Goal: Task Accomplishment & Management: Complete application form

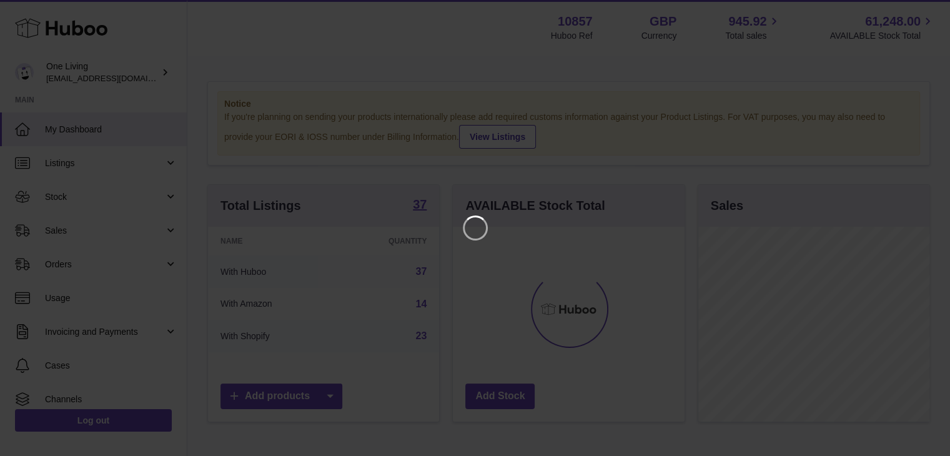
scroll to position [195, 234]
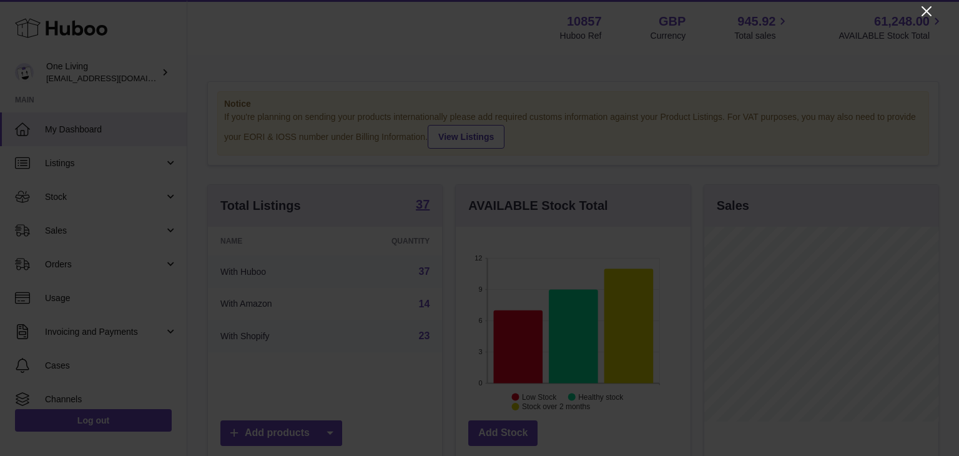
click at [924, 6] on icon "Close" at bounding box center [926, 11] width 15 height 15
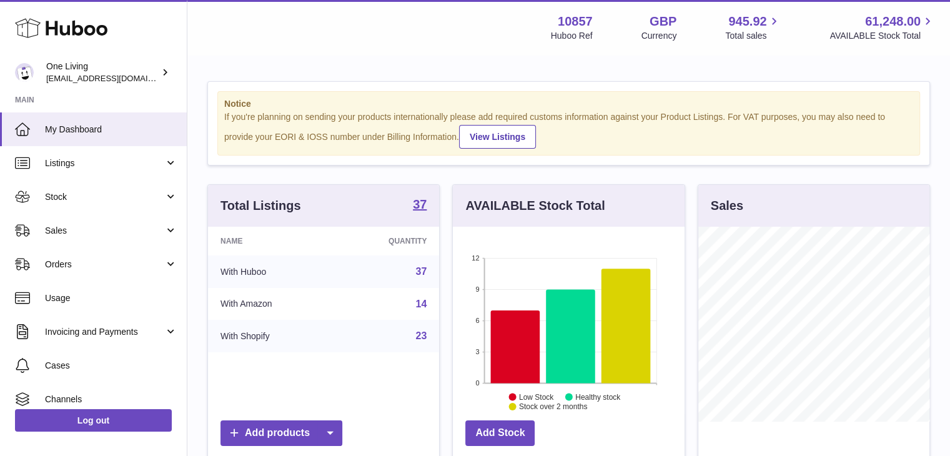
scroll to position [624287, 624250]
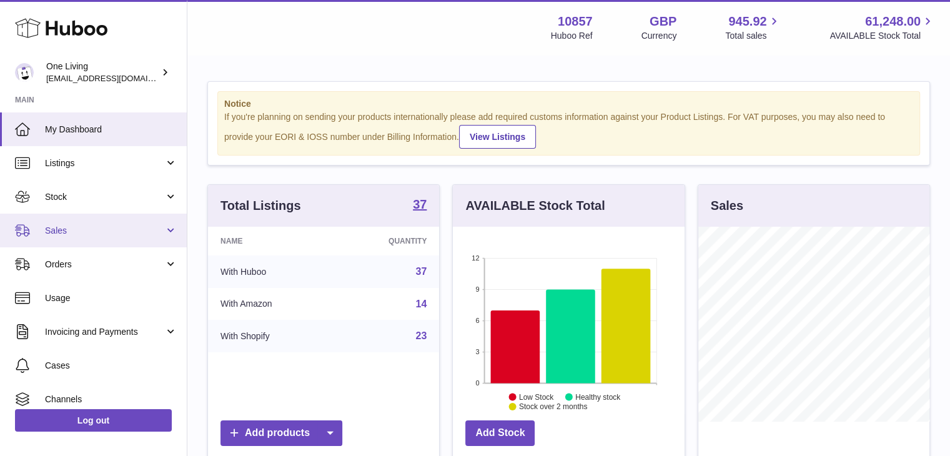
click at [59, 233] on span "Sales" at bounding box center [104, 231] width 119 height 12
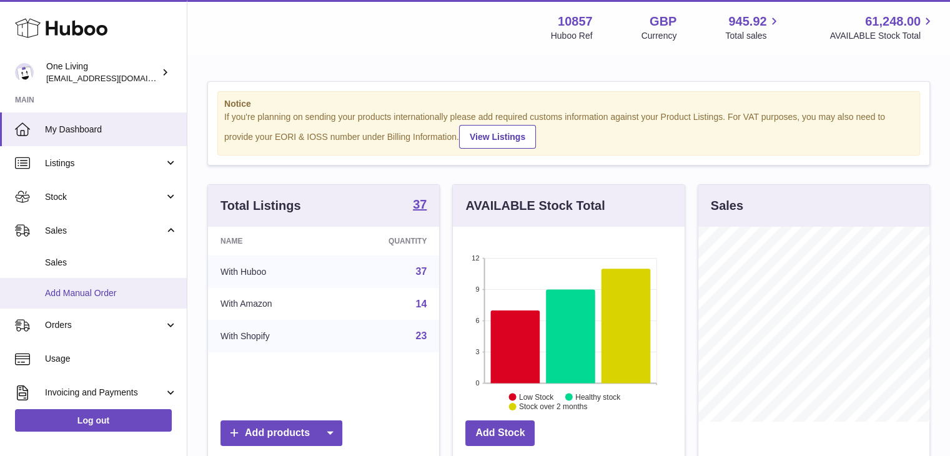
click at [90, 293] on span "Add Manual Order" at bounding box center [111, 293] width 132 height 12
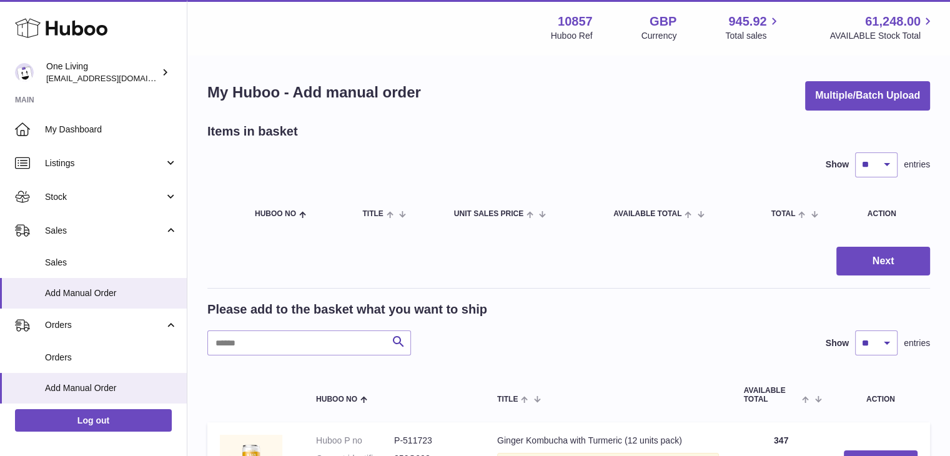
scroll to position [62, 0]
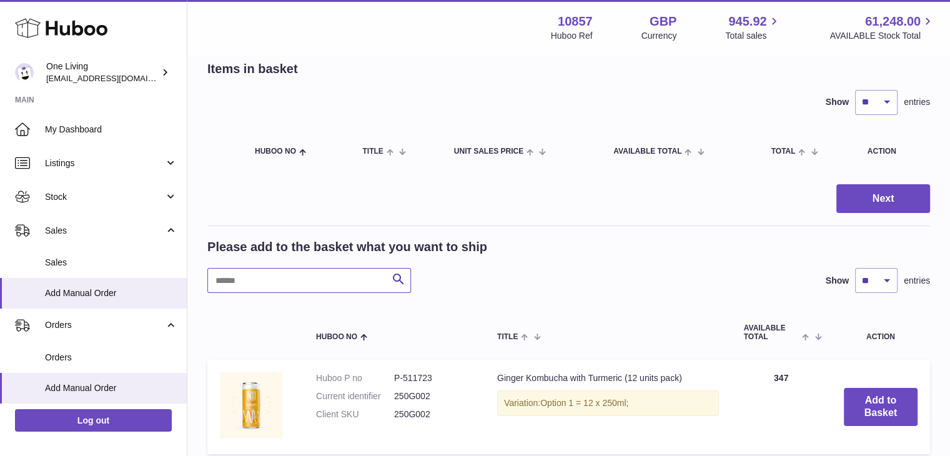
click at [345, 281] on input "text" at bounding box center [309, 280] width 204 height 25
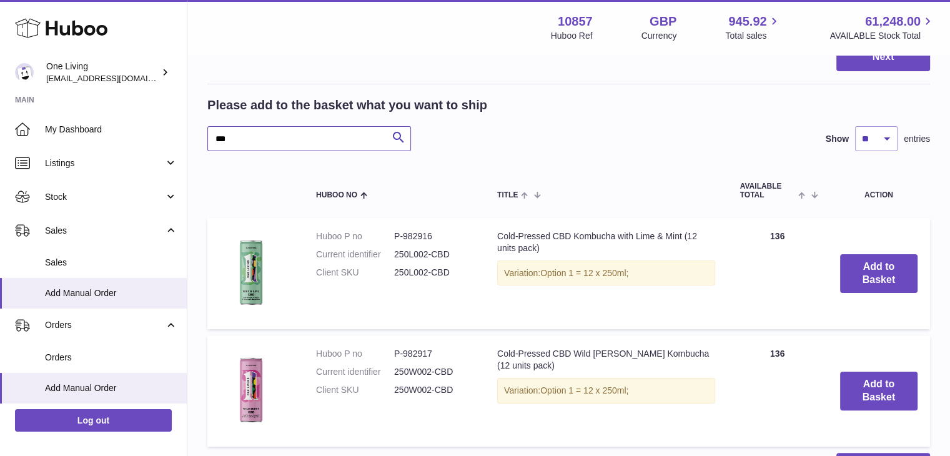
scroll to position [207, 0]
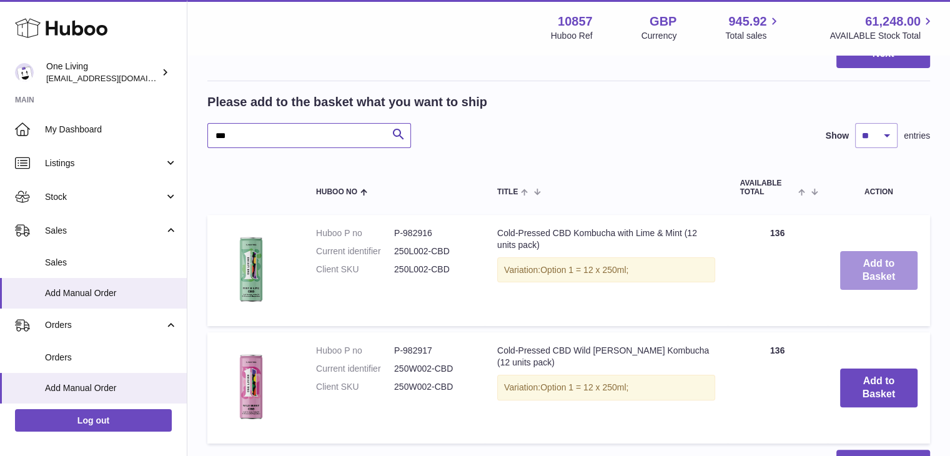
type input "***"
click at [876, 259] on button "Add to Basket" at bounding box center [878, 270] width 77 height 39
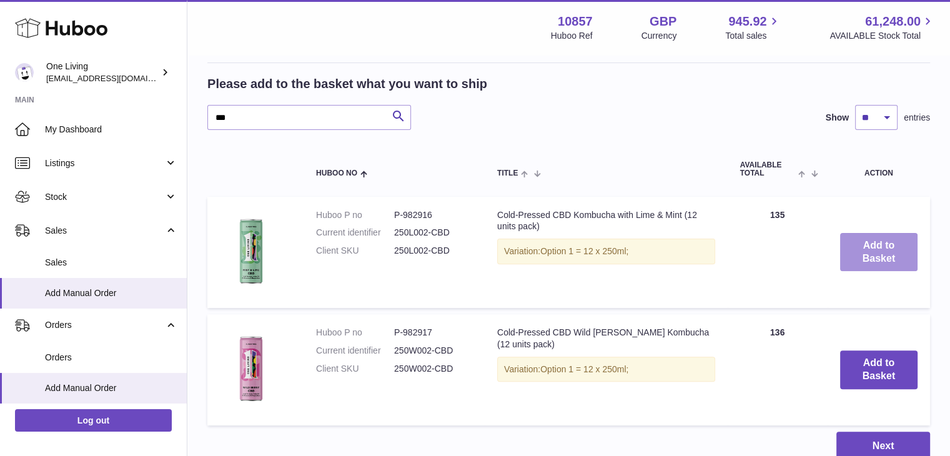
scroll to position [350, 0]
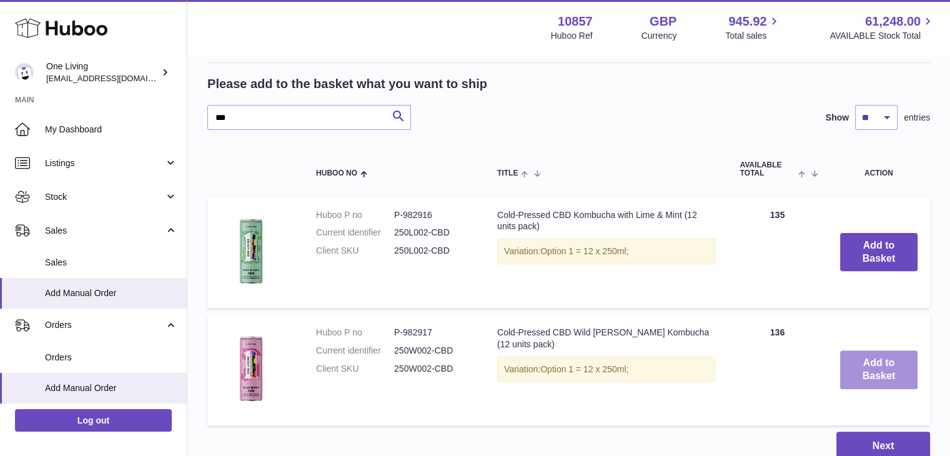
click at [870, 374] on button "Add to Basket" at bounding box center [878, 369] width 77 height 39
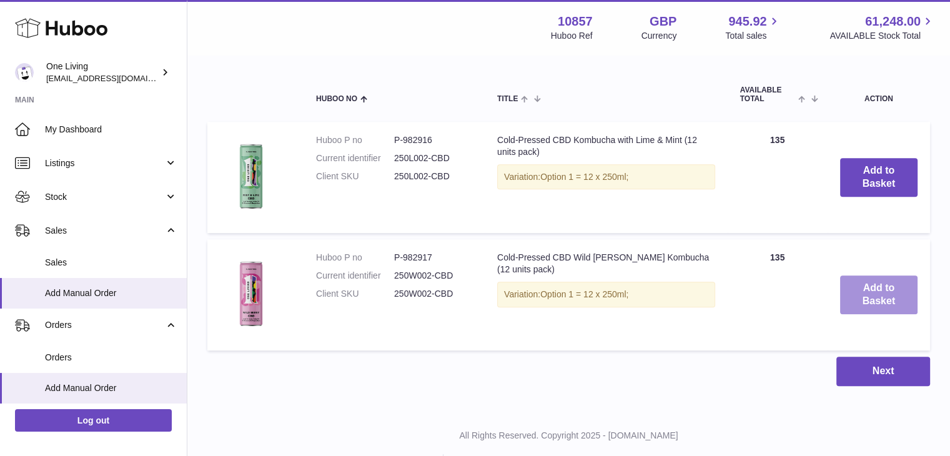
scroll to position [570, 0]
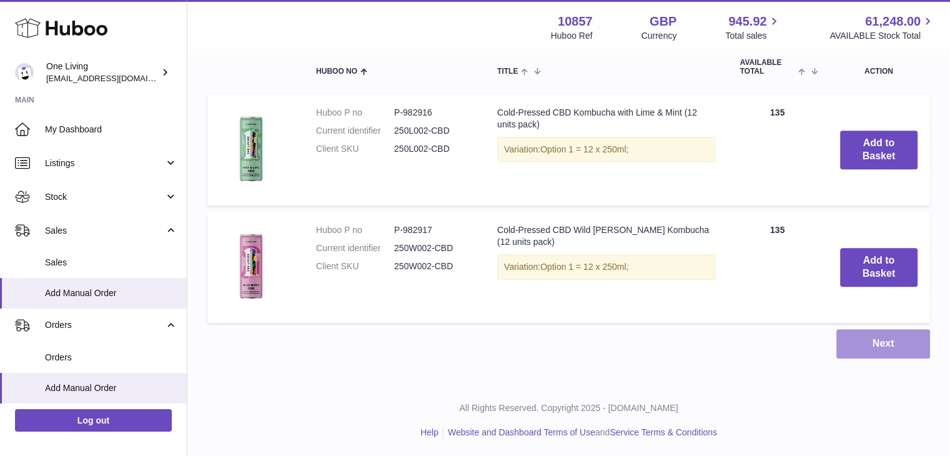
click at [871, 333] on button "Next" at bounding box center [883, 343] width 94 height 29
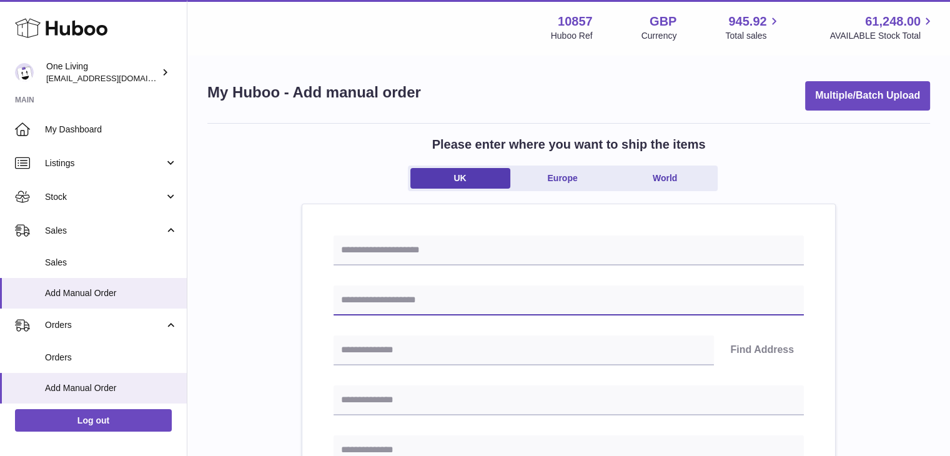
click at [560, 303] on input "text" at bounding box center [568, 300] width 470 height 30
type input "**********"
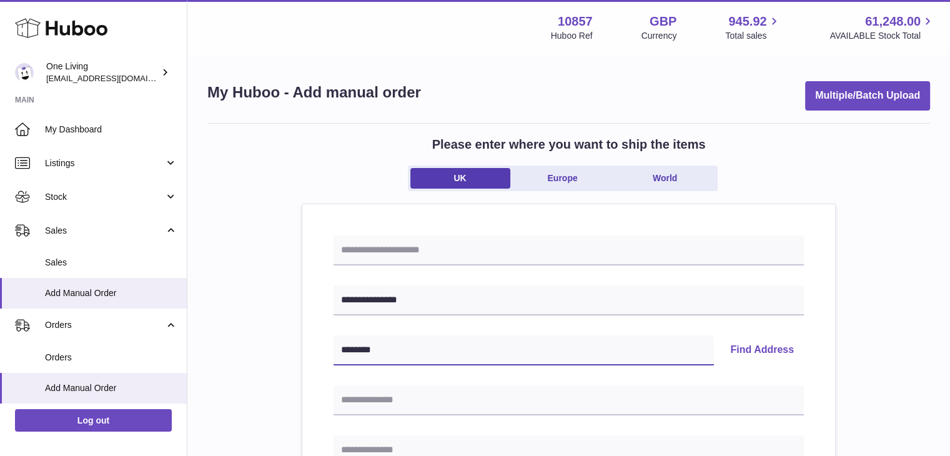
type input "********"
click at [749, 342] on button "Find Address" at bounding box center [762, 350] width 84 height 30
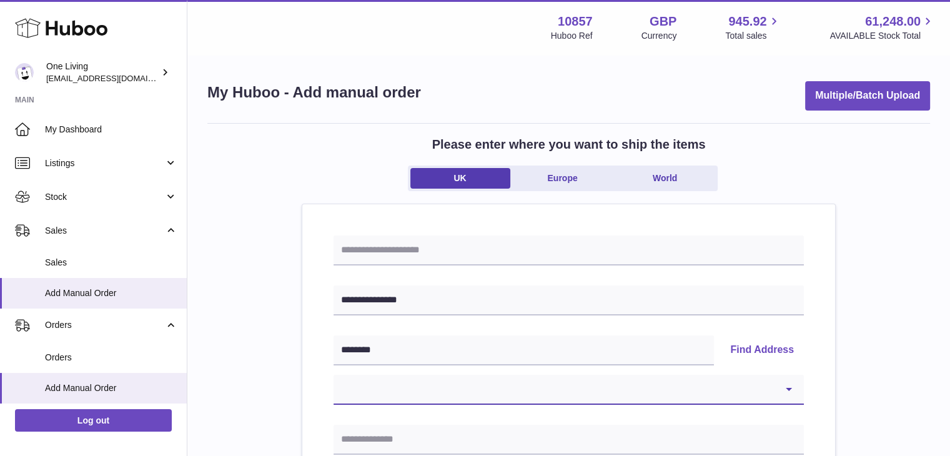
click at [714, 396] on select "**********" at bounding box center [568, 390] width 470 height 30
select select "**"
click at [333, 375] on select "**********" at bounding box center [568, 390] width 470 height 30
type input "**********"
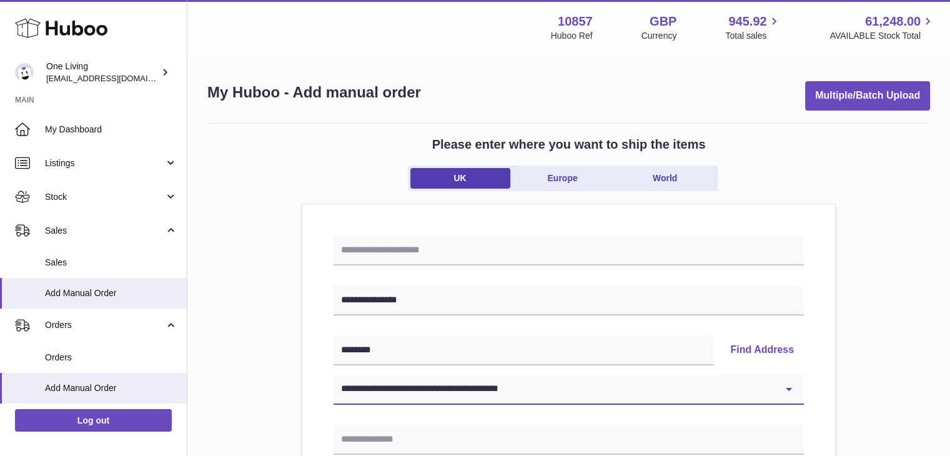
type input "********"
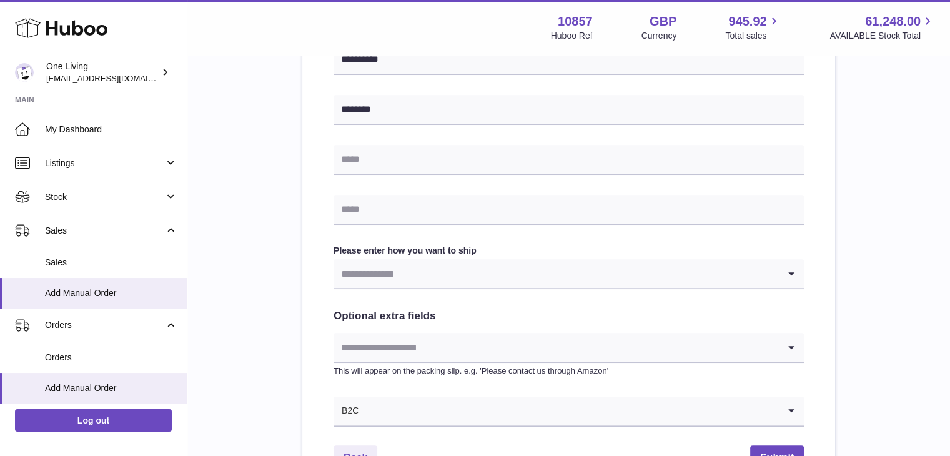
scroll to position [530, 0]
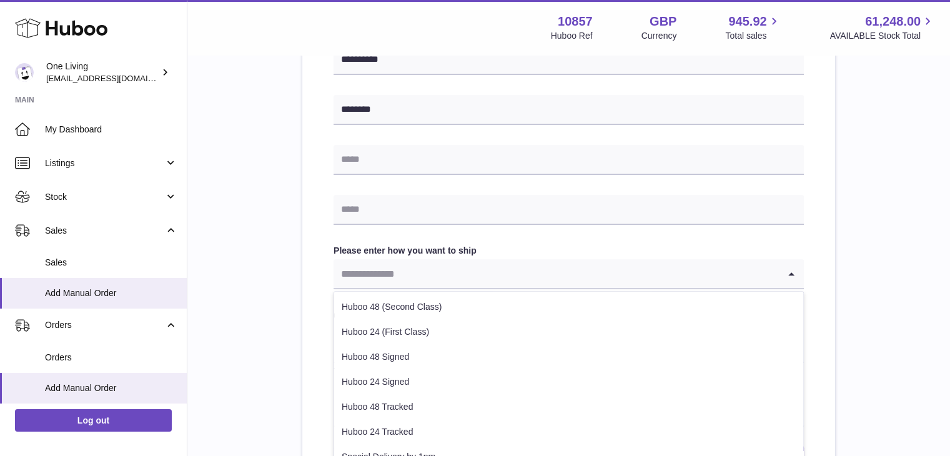
click at [570, 284] on input "Search for option" at bounding box center [555, 273] width 445 height 29
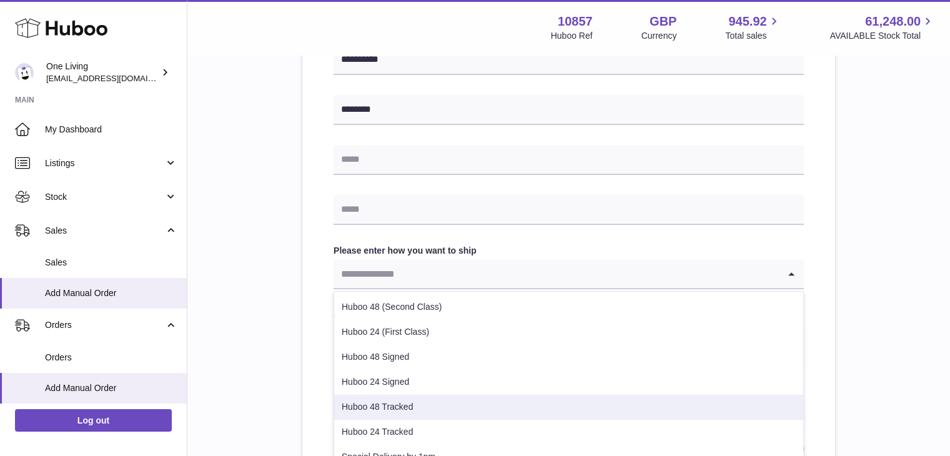
click at [518, 397] on li "Huboo 48 Tracked" at bounding box center [568, 407] width 469 height 25
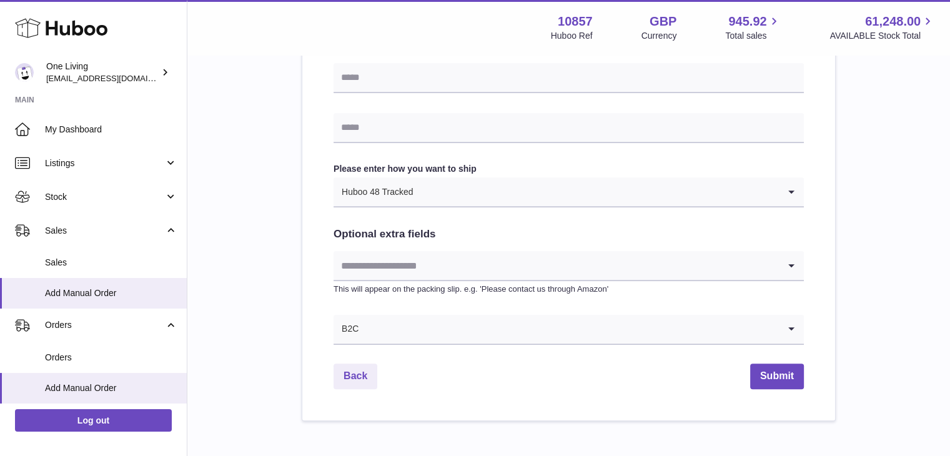
scroll to position [618, 0]
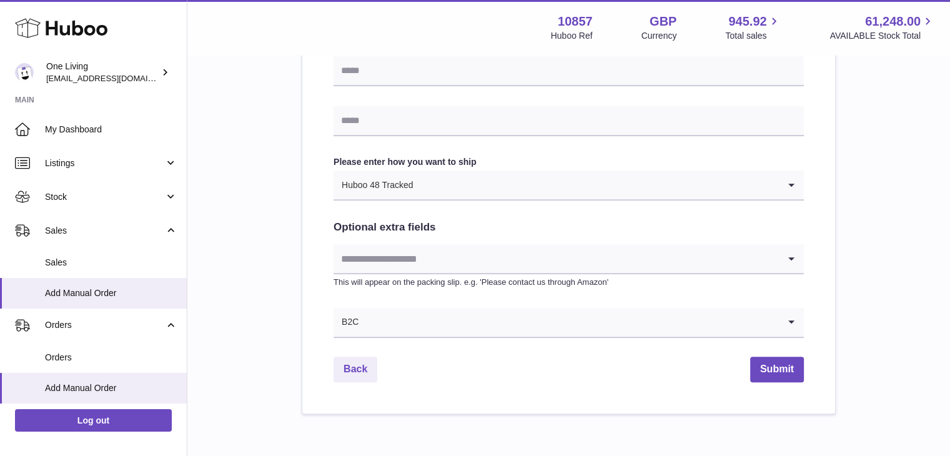
click at [454, 274] on div "Loading..." at bounding box center [568, 259] width 470 height 30
click at [462, 250] on input "Search for option" at bounding box center [555, 258] width 445 height 29
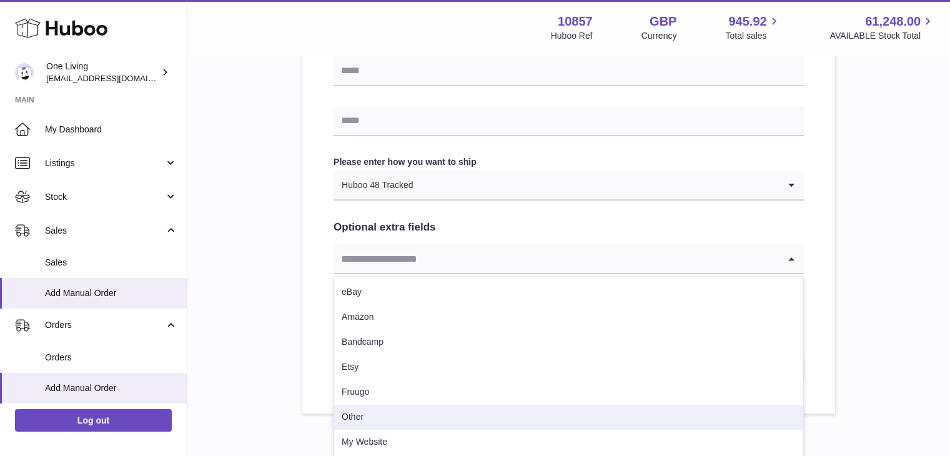
click at [415, 413] on li "Other" at bounding box center [568, 417] width 469 height 25
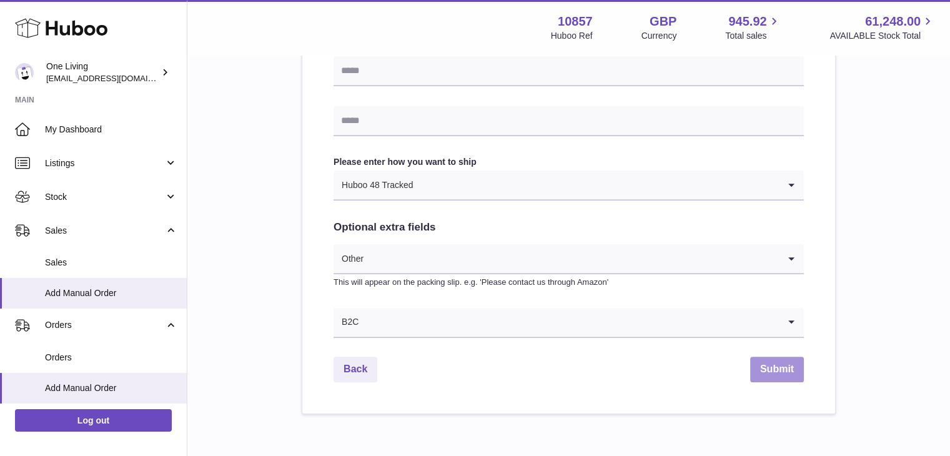
click at [780, 373] on button "Submit" at bounding box center [777, 370] width 54 height 26
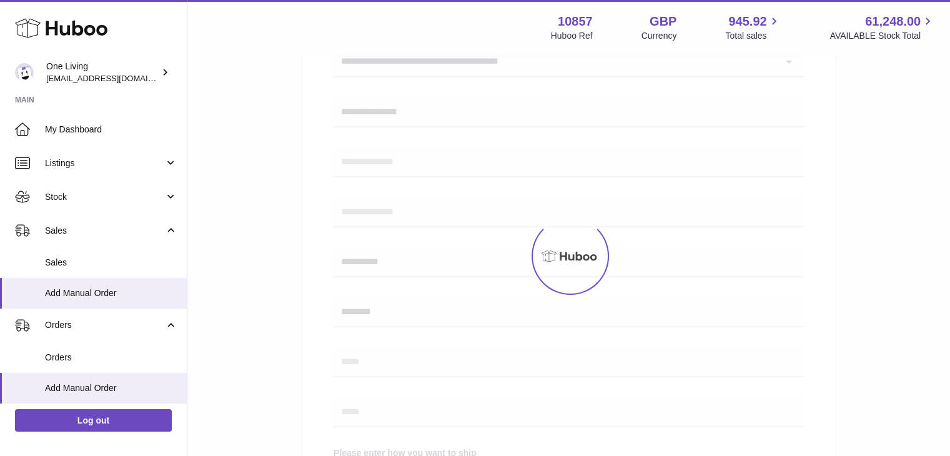
scroll to position [329, 0]
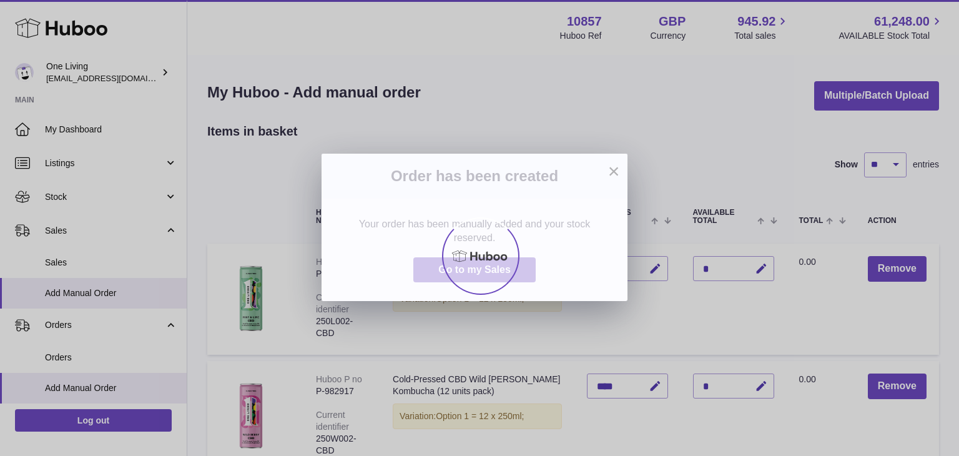
scroll to position [328, 0]
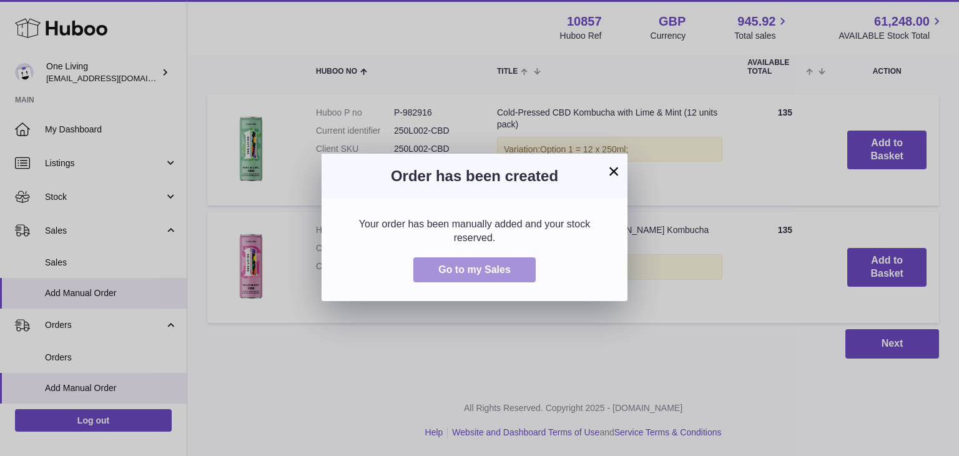
click at [479, 264] on span "Go to my Sales" at bounding box center [474, 269] width 72 height 11
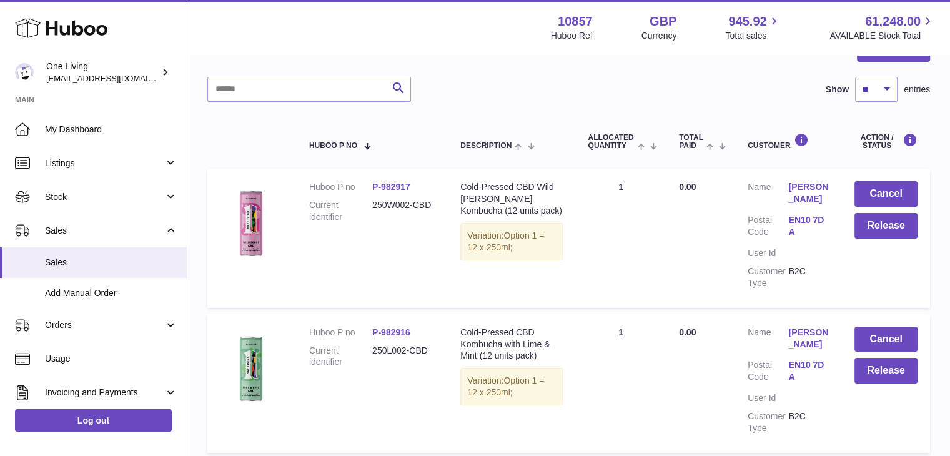
scroll to position [144, 0]
click at [397, 182] on dd "P-982917" at bounding box center [403, 188] width 63 height 12
click at [397, 188] on link "P-982917" at bounding box center [391, 187] width 38 height 10
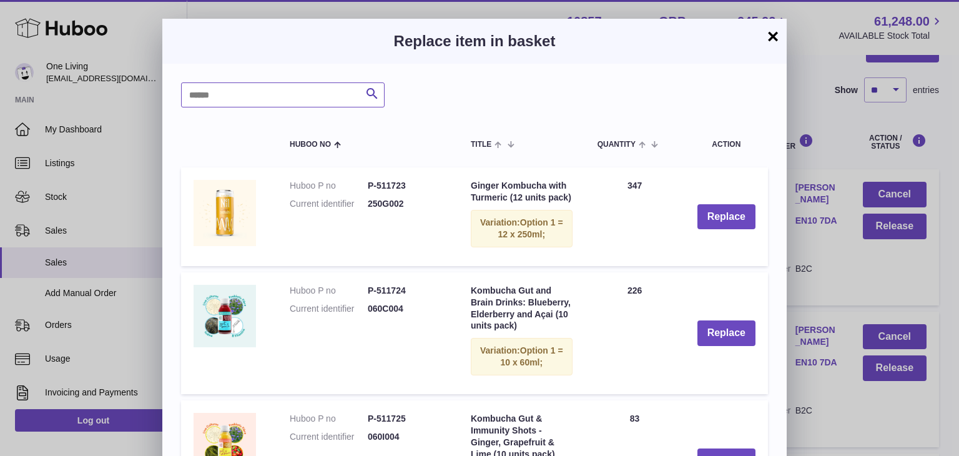
click at [220, 99] on input "text" at bounding box center [283, 94] width 204 height 25
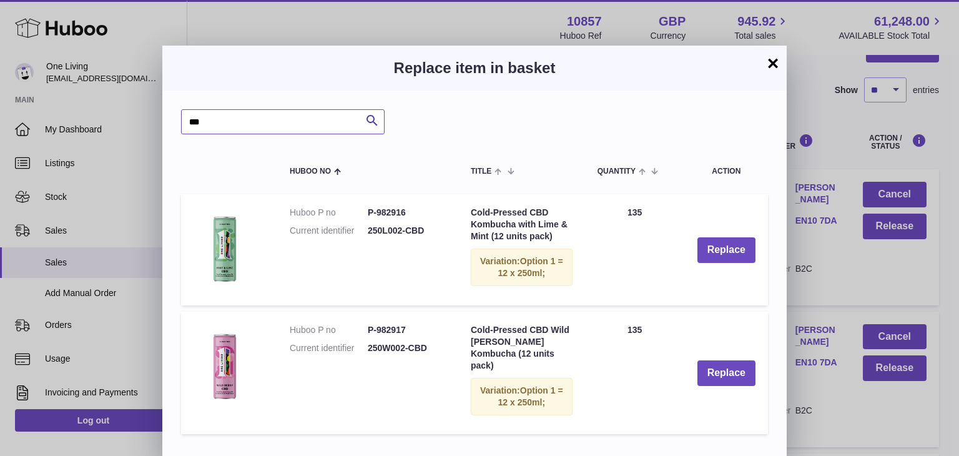
type input "***"
click at [507, 263] on div "Variation: Option 1 = 12 x 250ml;" at bounding box center [522, 267] width 102 height 37
click at [719, 255] on button "Replace" at bounding box center [727, 250] width 58 height 26
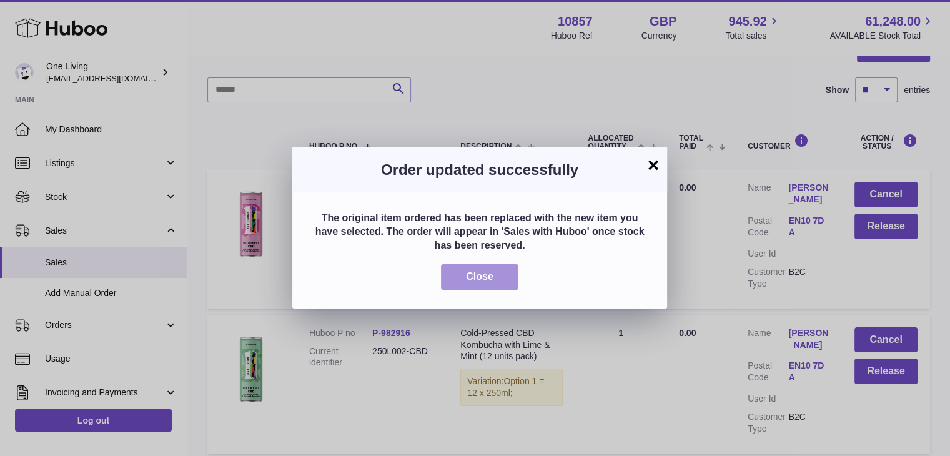
click at [477, 274] on span "Close" at bounding box center [479, 276] width 27 height 11
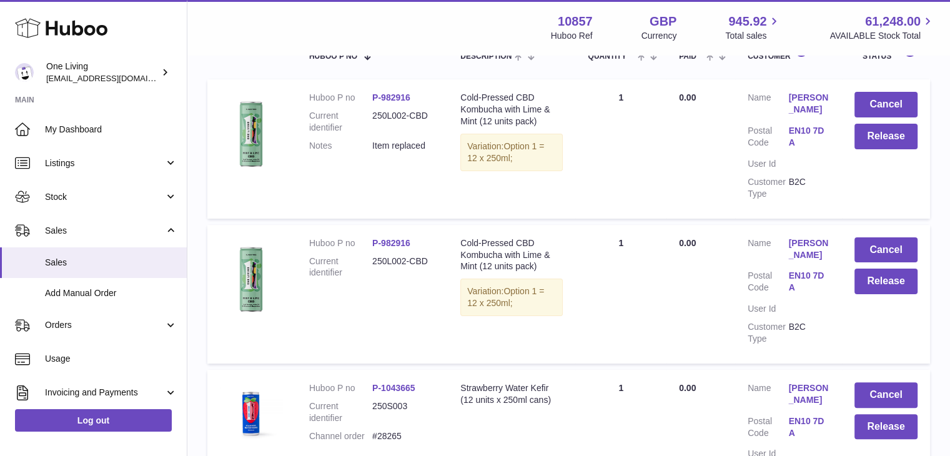
scroll to position [231, 0]
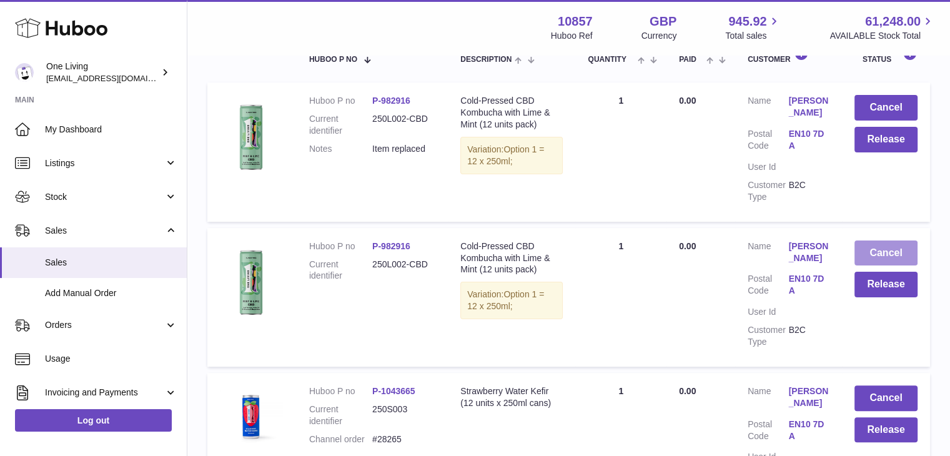
click at [893, 244] on button "Cancel" at bounding box center [885, 253] width 63 height 26
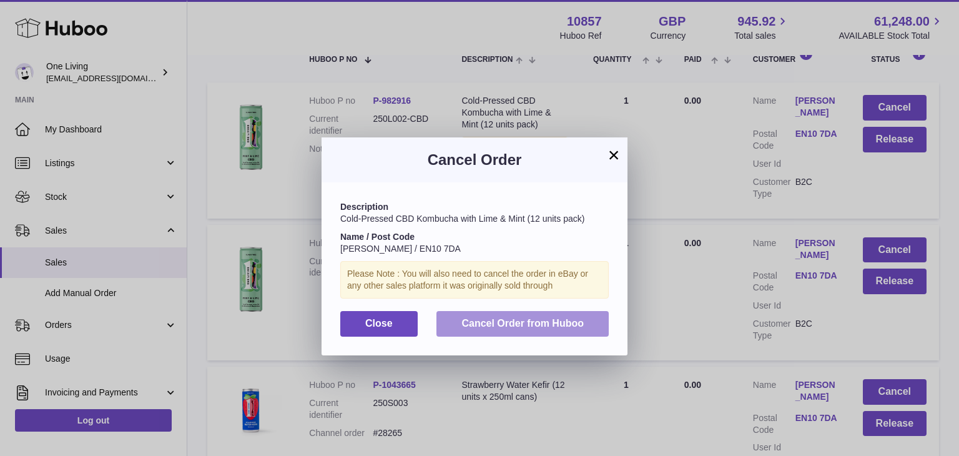
click at [547, 322] on span "Cancel Order from Huboo" at bounding box center [522, 323] width 122 height 11
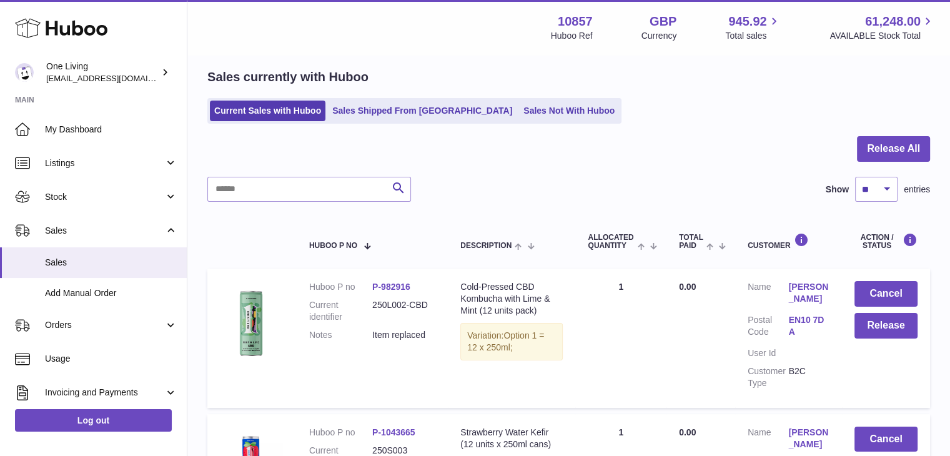
scroll to position [36, 0]
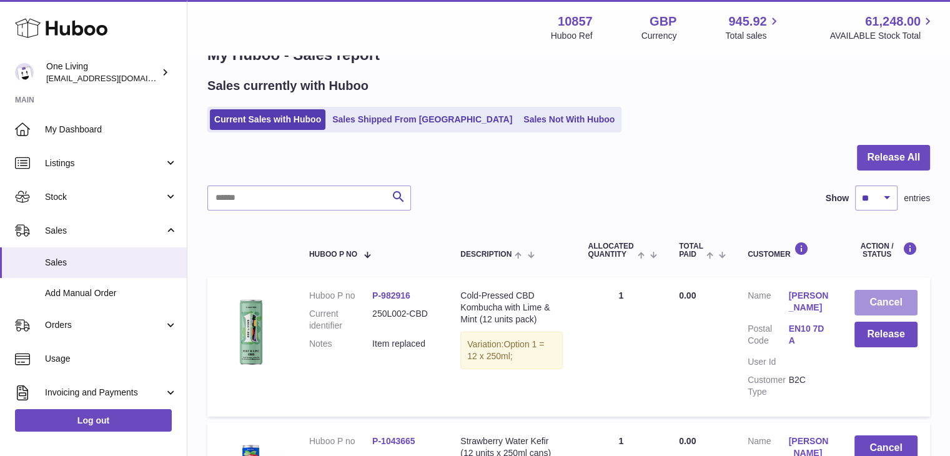
click at [894, 296] on button "Cancel" at bounding box center [885, 303] width 63 height 26
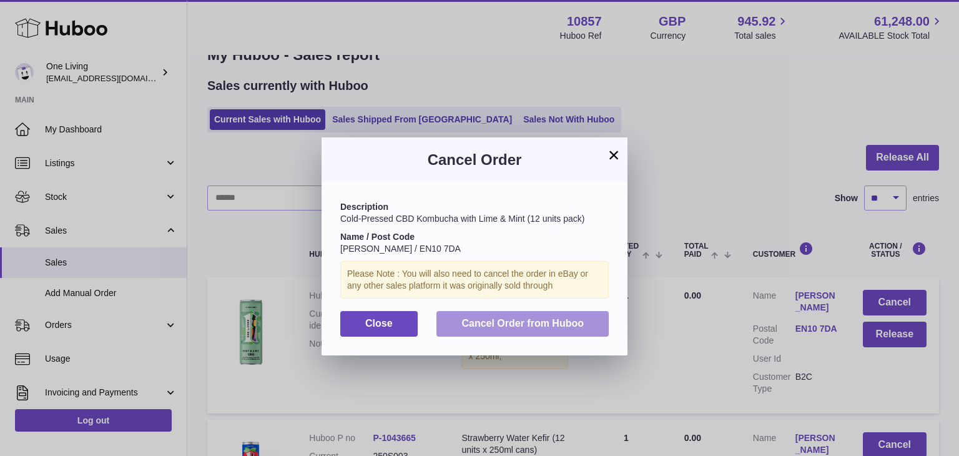
click at [550, 321] on span "Cancel Order from Huboo" at bounding box center [522, 323] width 122 height 11
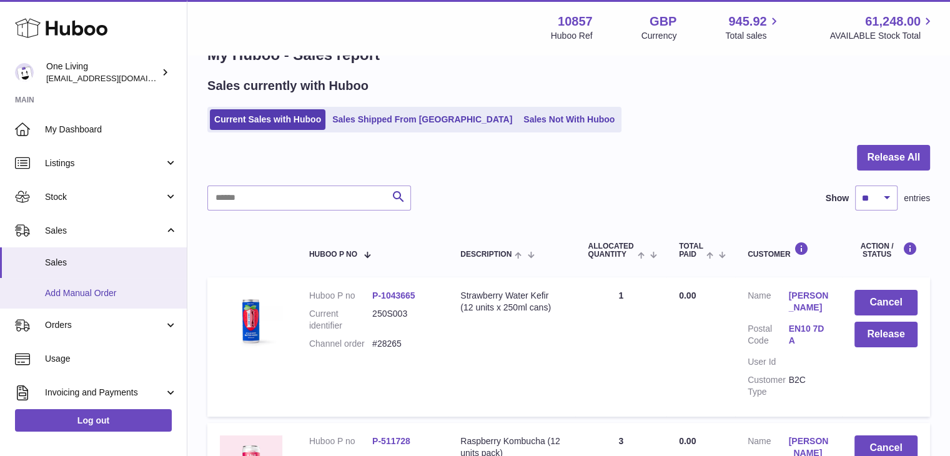
click at [101, 288] on span "Add Manual Order" at bounding box center [111, 293] width 132 height 12
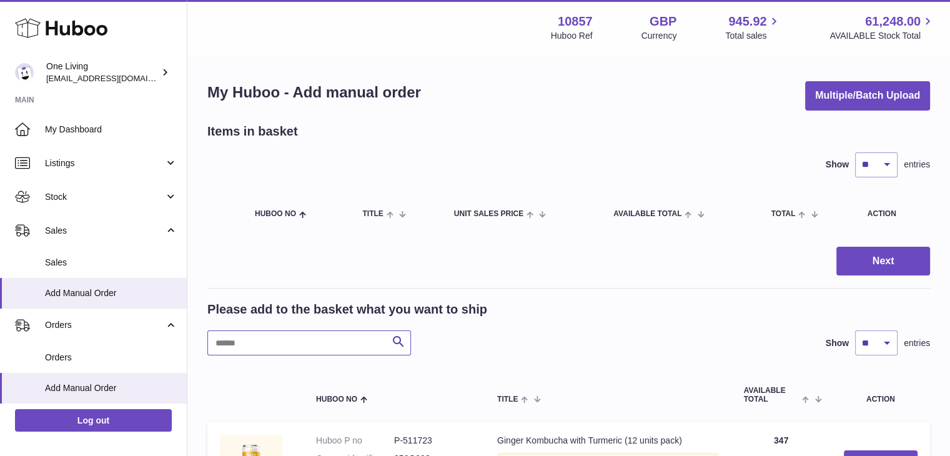
click at [338, 341] on input "text" at bounding box center [309, 342] width 204 height 25
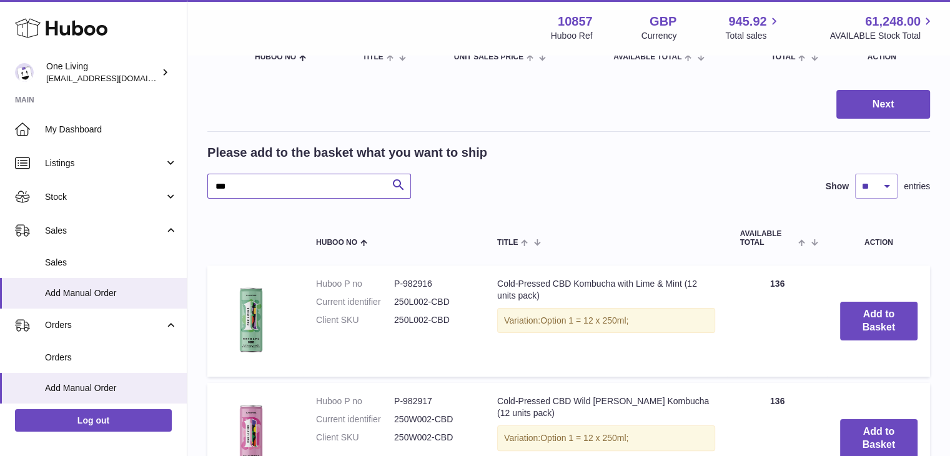
scroll to position [157, 0]
type input "***"
click at [866, 307] on button "Add to Basket" at bounding box center [878, 320] width 77 height 39
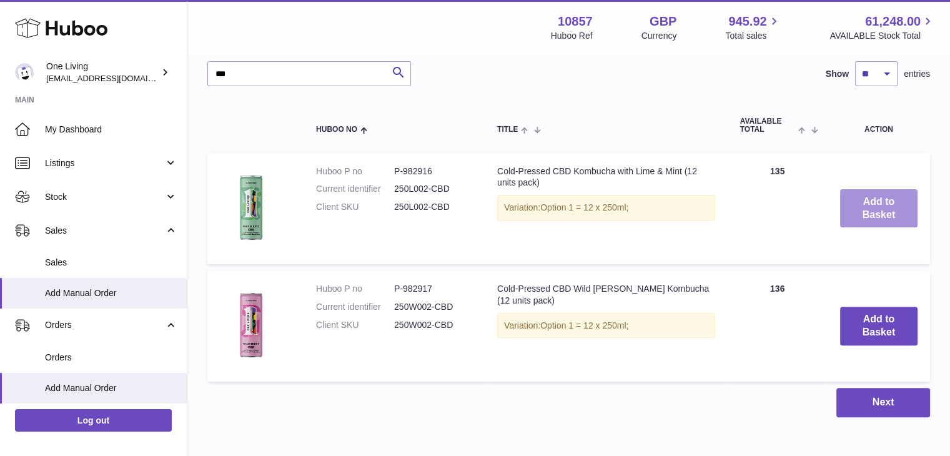
scroll to position [412, 0]
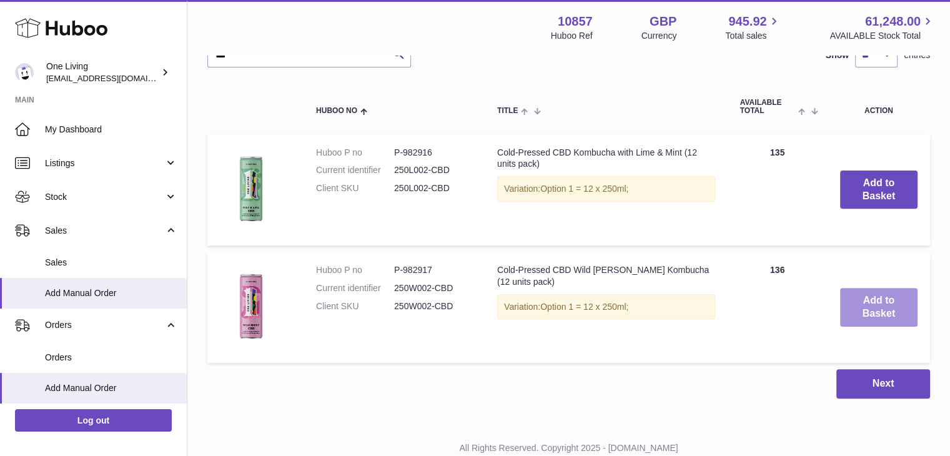
click at [864, 299] on button "Add to Basket" at bounding box center [878, 307] width 77 height 39
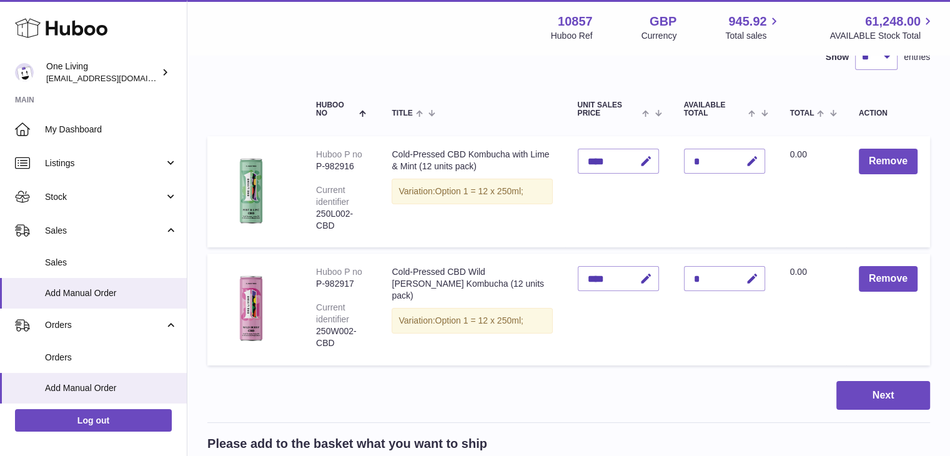
scroll to position [103, 0]
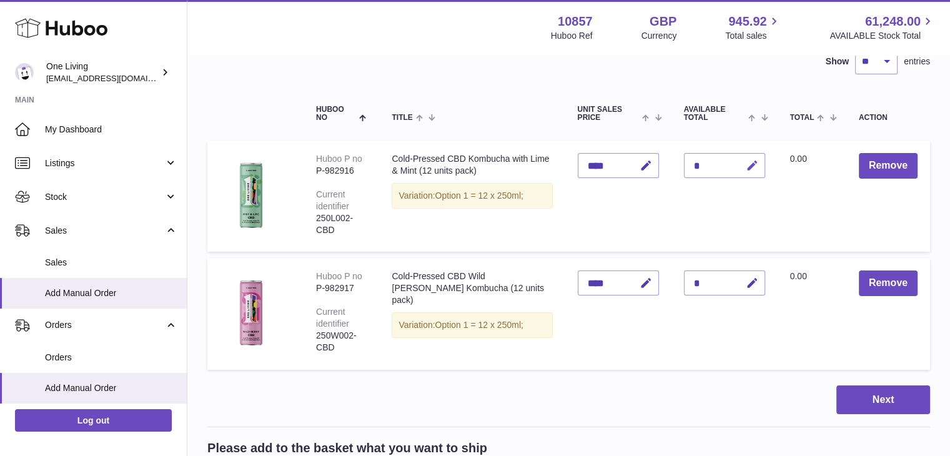
click at [749, 169] on icon "button" at bounding box center [752, 165] width 13 height 13
drag, startPoint x: 706, startPoint y: 164, endPoint x: 680, endPoint y: 165, distance: 25.6
click at [680, 165] on td "Quantity *" at bounding box center [724, 196] width 106 height 111
type input "*"
click at [754, 162] on icon "submit" at bounding box center [752, 165] width 11 height 11
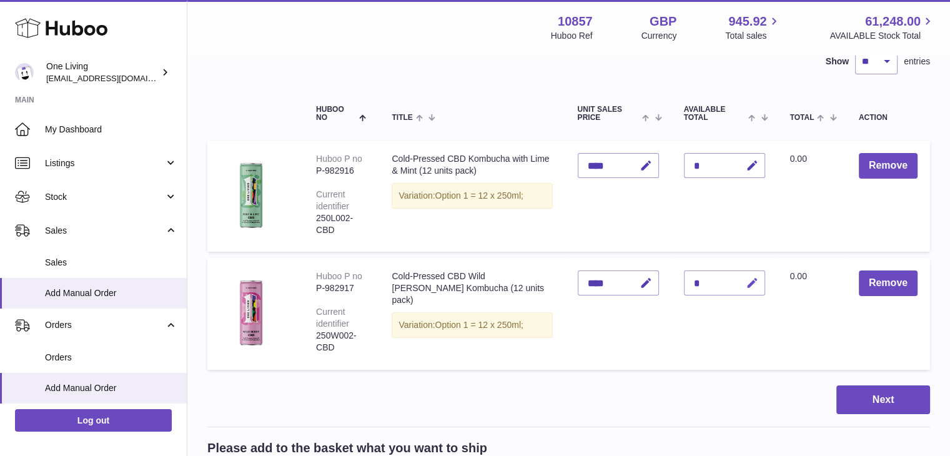
click at [749, 284] on icon "button" at bounding box center [752, 283] width 13 height 13
drag, startPoint x: 697, startPoint y: 283, endPoint x: 678, endPoint y: 288, distance: 20.0
click at [678, 288] on td "Quantity *" at bounding box center [724, 313] width 106 height 111
type input "*"
click at [747, 277] on icon "submit" at bounding box center [752, 282] width 11 height 11
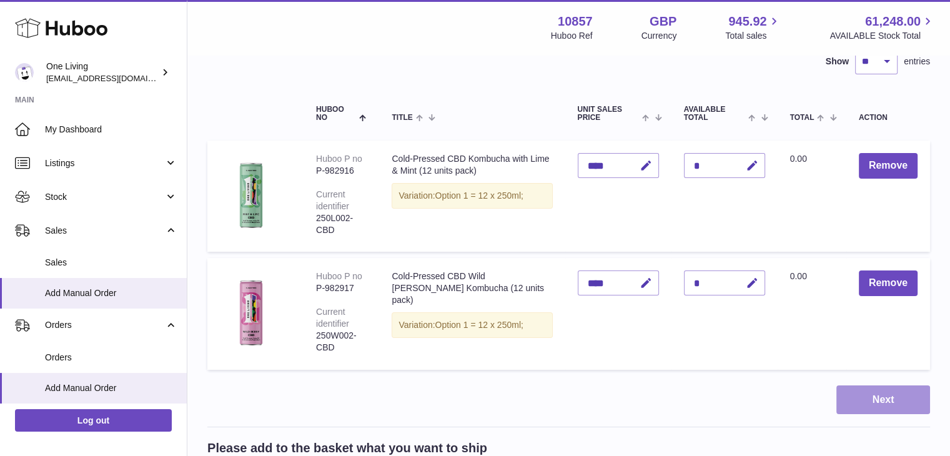
click at [873, 400] on button "Next" at bounding box center [883, 399] width 94 height 29
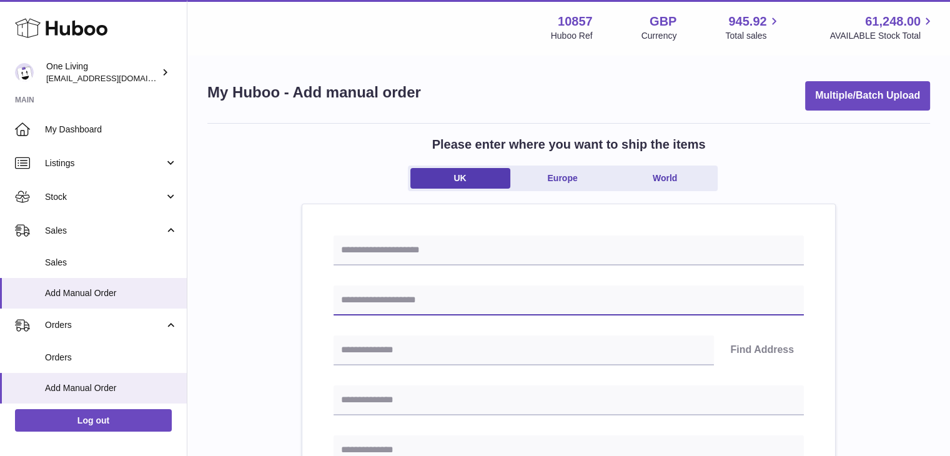
click at [495, 302] on input "text" at bounding box center [568, 300] width 470 height 30
type input "**********"
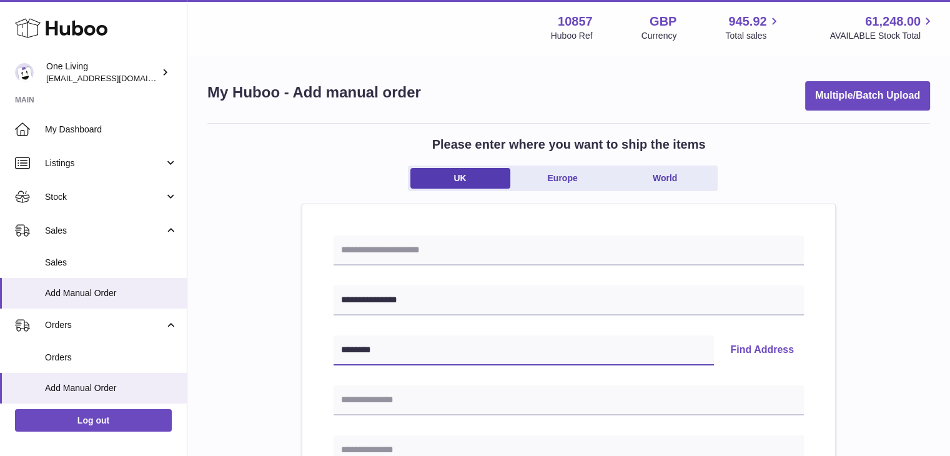
type input "********"
click at [775, 355] on button "Find Address" at bounding box center [762, 350] width 84 height 30
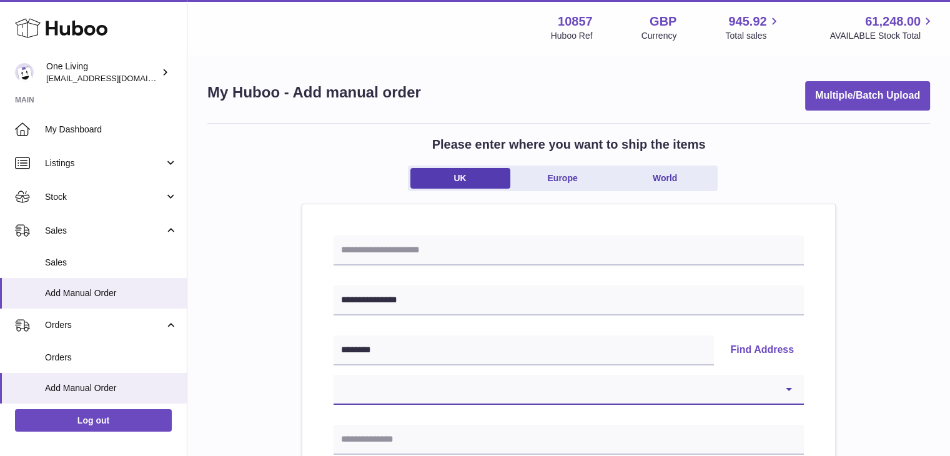
click at [582, 387] on select "**********" at bounding box center [568, 390] width 470 height 30
select select "**"
click at [333, 375] on select "**********" at bounding box center [568, 390] width 470 height 30
type input "**********"
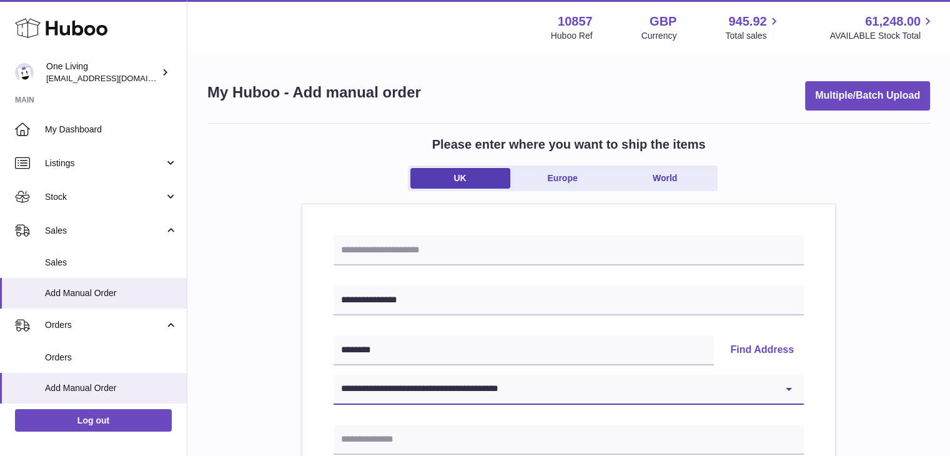
type input "********"
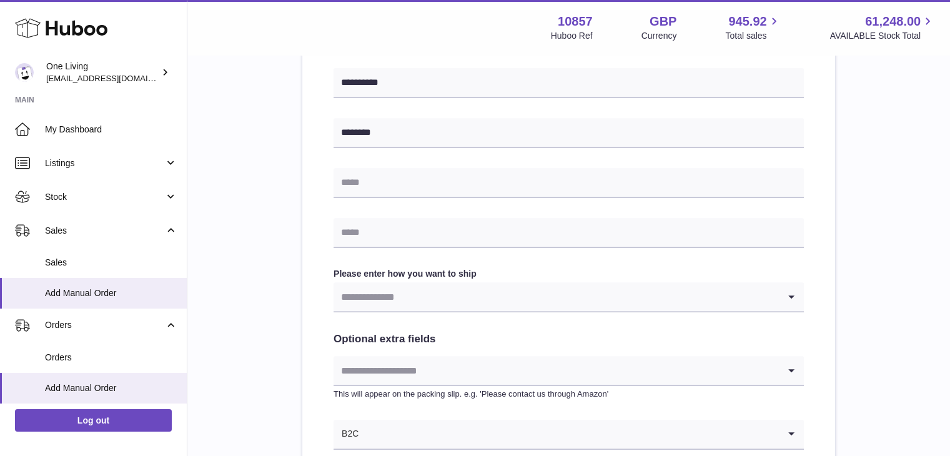
scroll to position [514, 0]
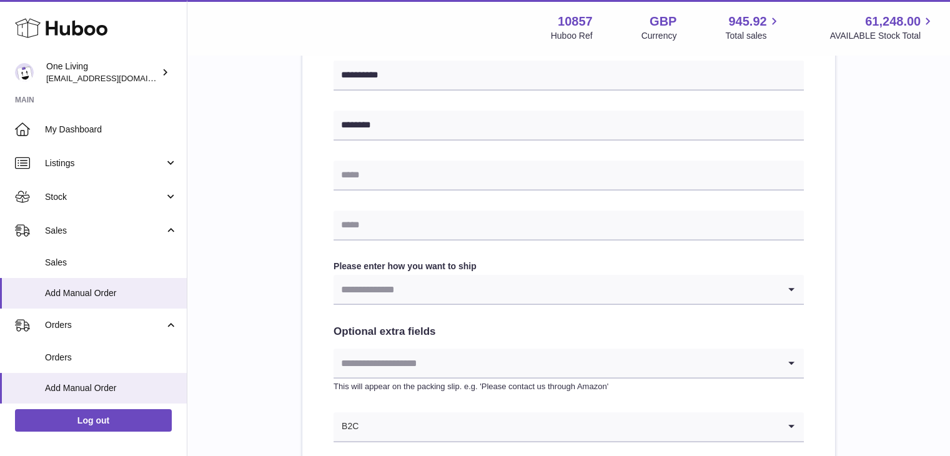
click at [442, 293] on input "Search for option" at bounding box center [555, 289] width 445 height 29
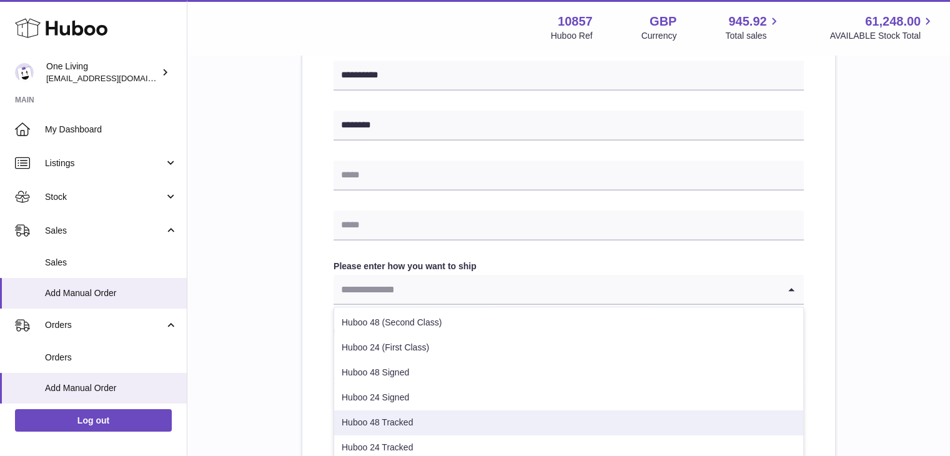
click at [419, 413] on li "Huboo 48 Tracked" at bounding box center [568, 422] width 469 height 25
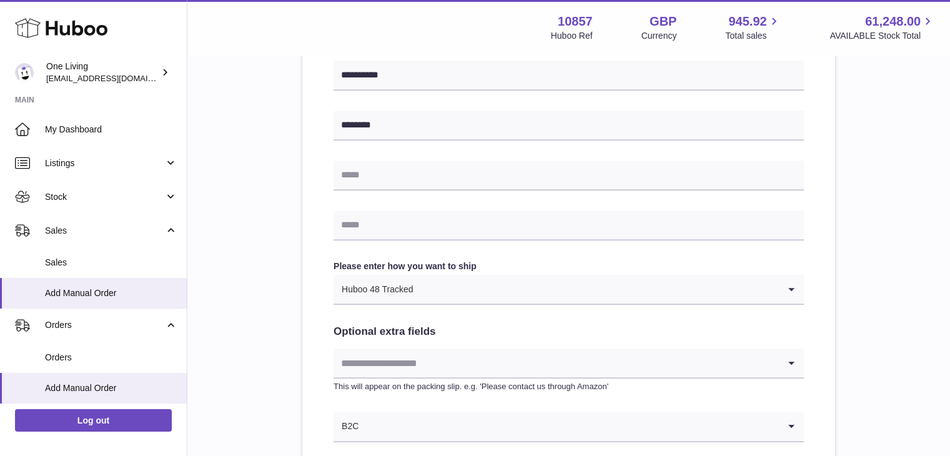
scroll to position [562, 0]
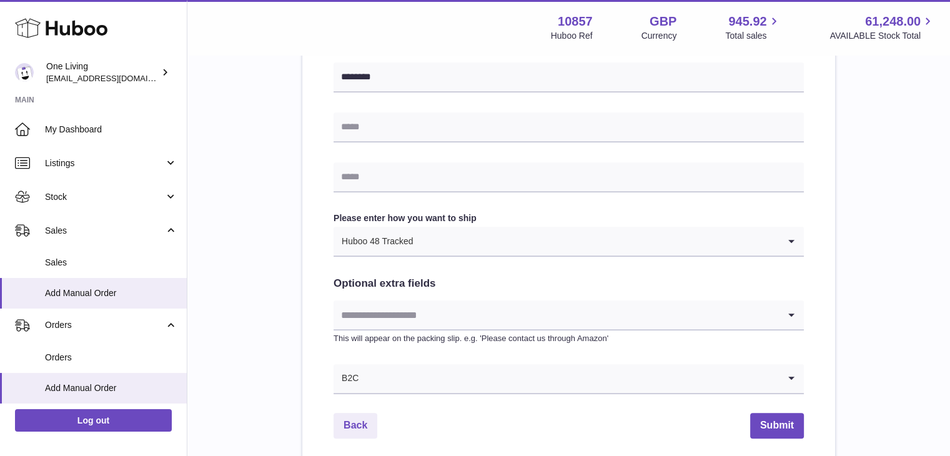
click at [404, 318] on input "Search for option" at bounding box center [555, 314] width 445 height 29
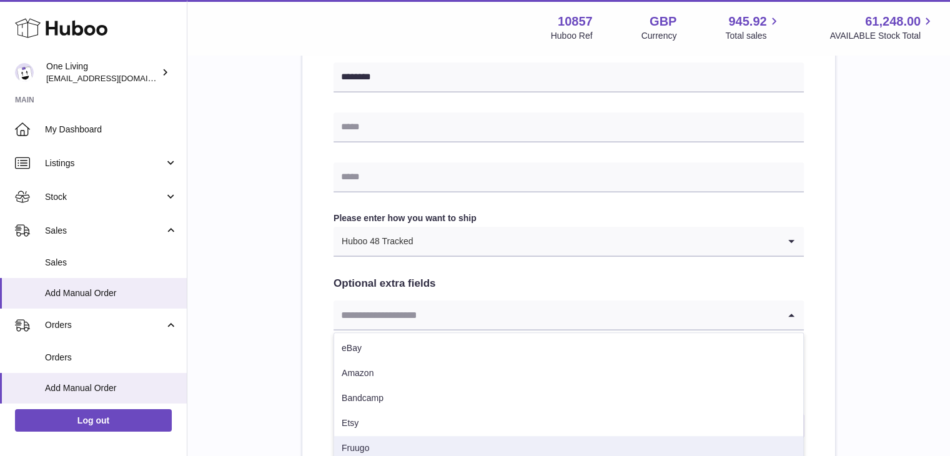
scroll to position [674, 0]
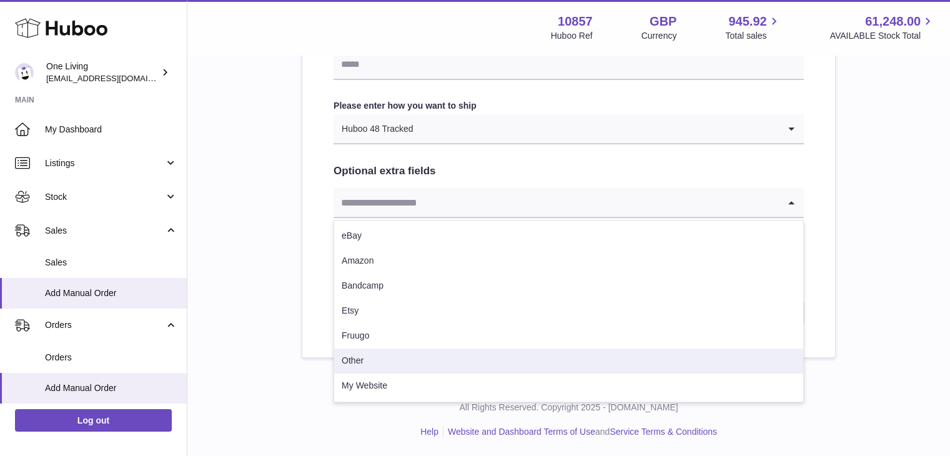
click at [372, 363] on li "Other" at bounding box center [568, 360] width 469 height 25
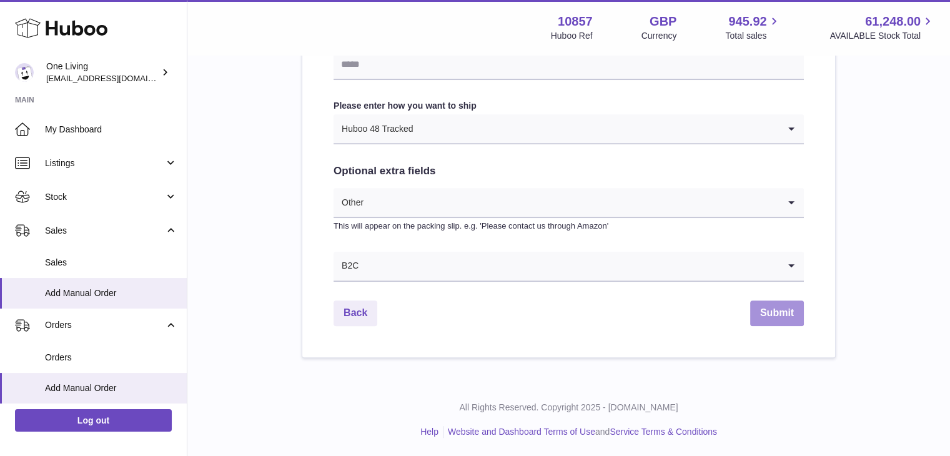
click at [769, 315] on button "Submit" at bounding box center [777, 313] width 54 height 26
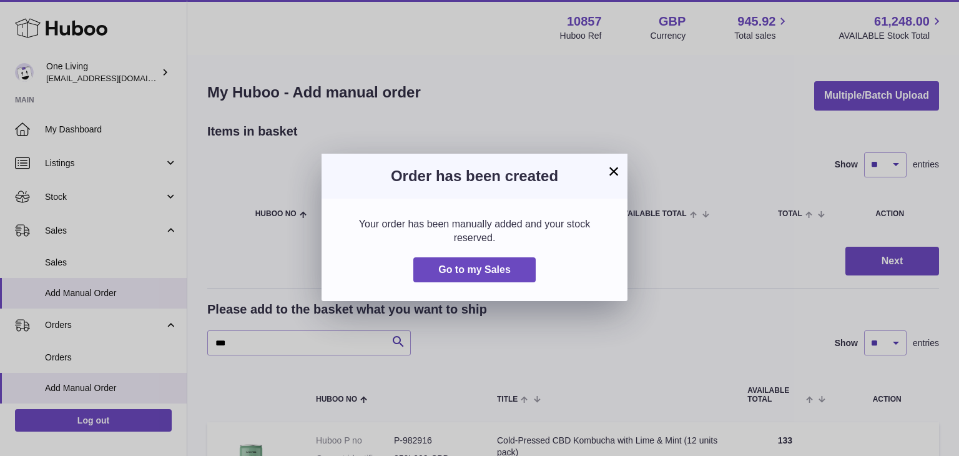
click at [609, 165] on button "×" at bounding box center [613, 171] width 15 height 15
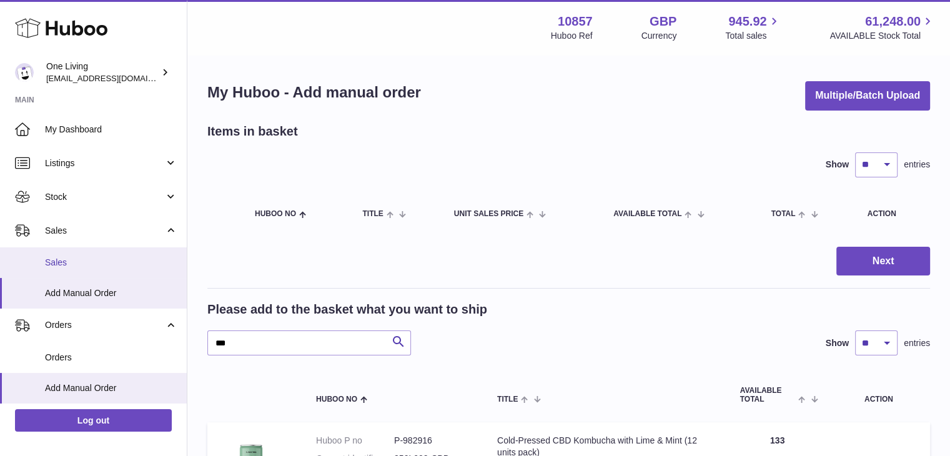
click at [69, 265] on span "Sales" at bounding box center [111, 263] width 132 height 12
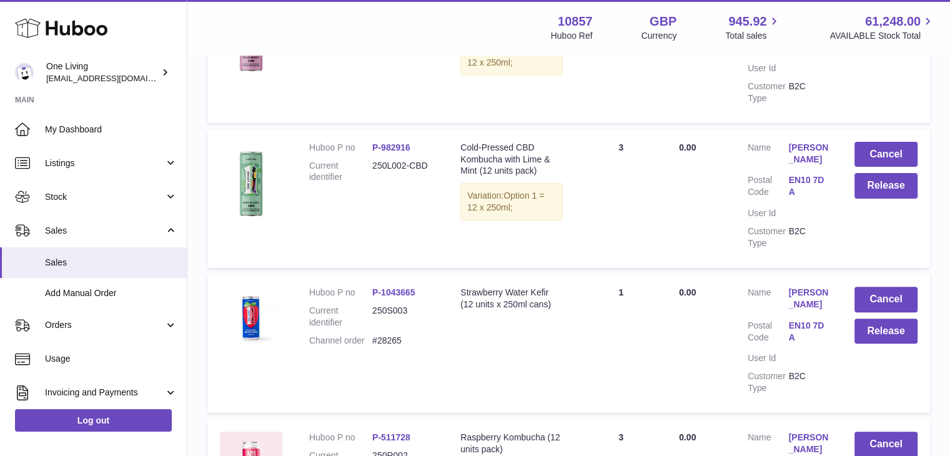
scroll to position [335, 0]
